Goal: Task Accomplishment & Management: Complete application form

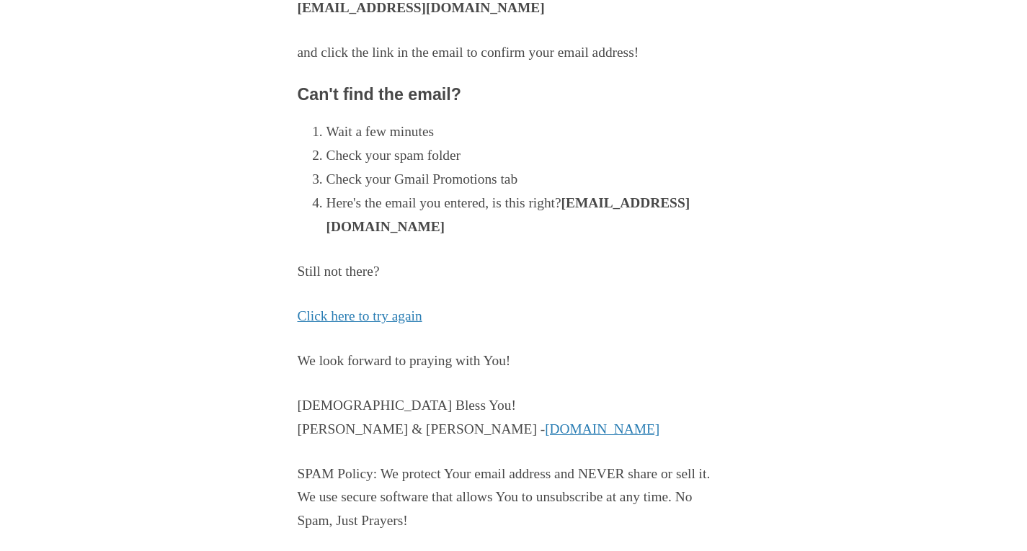
scroll to position [288, 0]
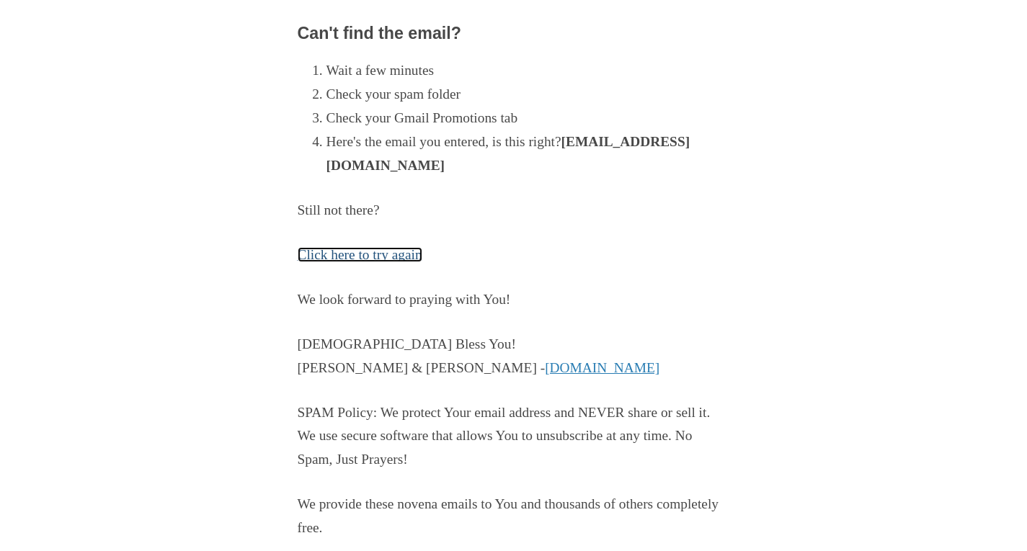
click at [394, 254] on link "Click here to try again" at bounding box center [360, 254] width 125 height 15
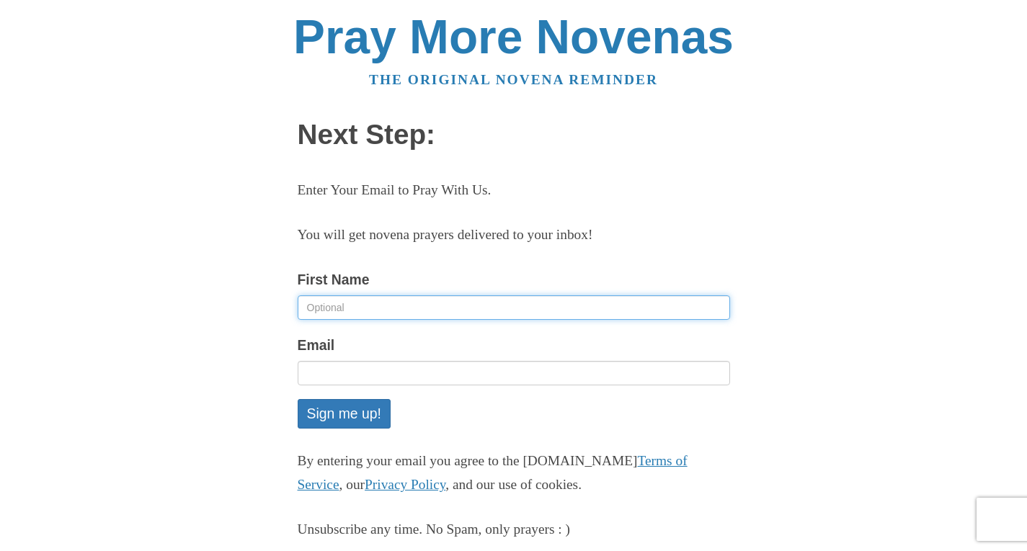
click at [421, 309] on input "First Name" at bounding box center [514, 307] width 432 height 25
type input "[PERSON_NAME]"
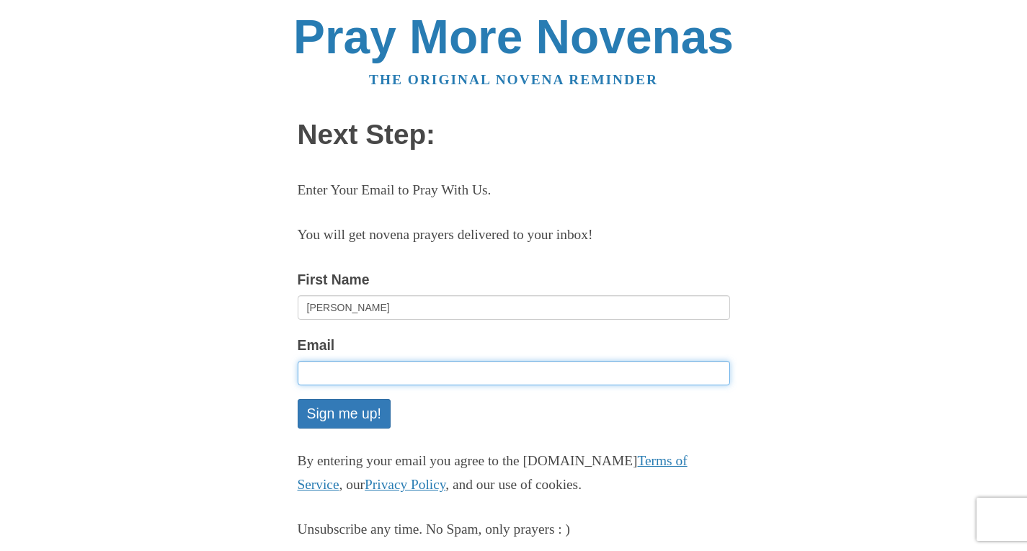
click at [427, 378] on input "Email" at bounding box center [514, 373] width 432 height 25
type input "[EMAIL_ADDRESS][DOMAIN_NAME]"
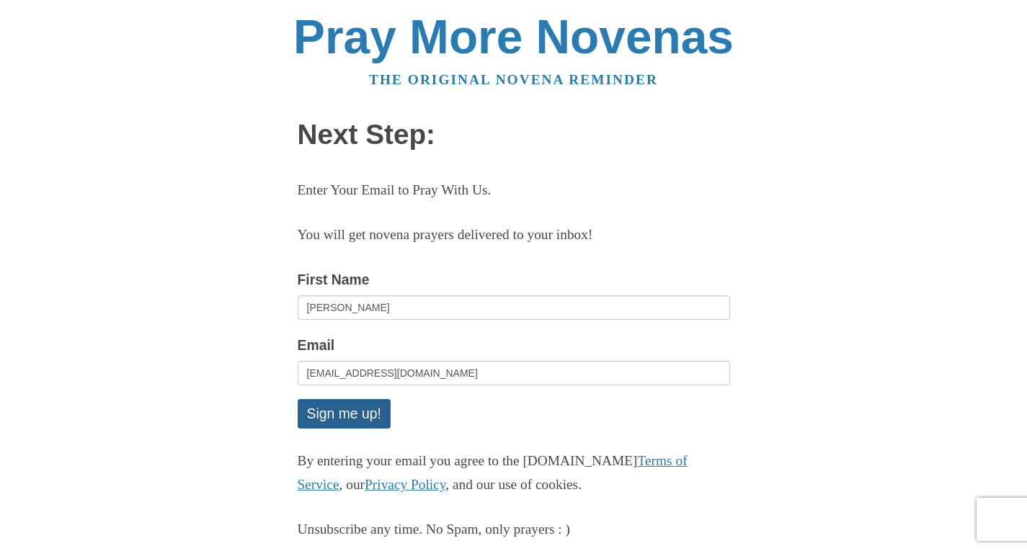
click at [357, 419] on button "Sign me up!" at bounding box center [344, 414] width 93 height 30
